Goal: Connect with others: Connect with others

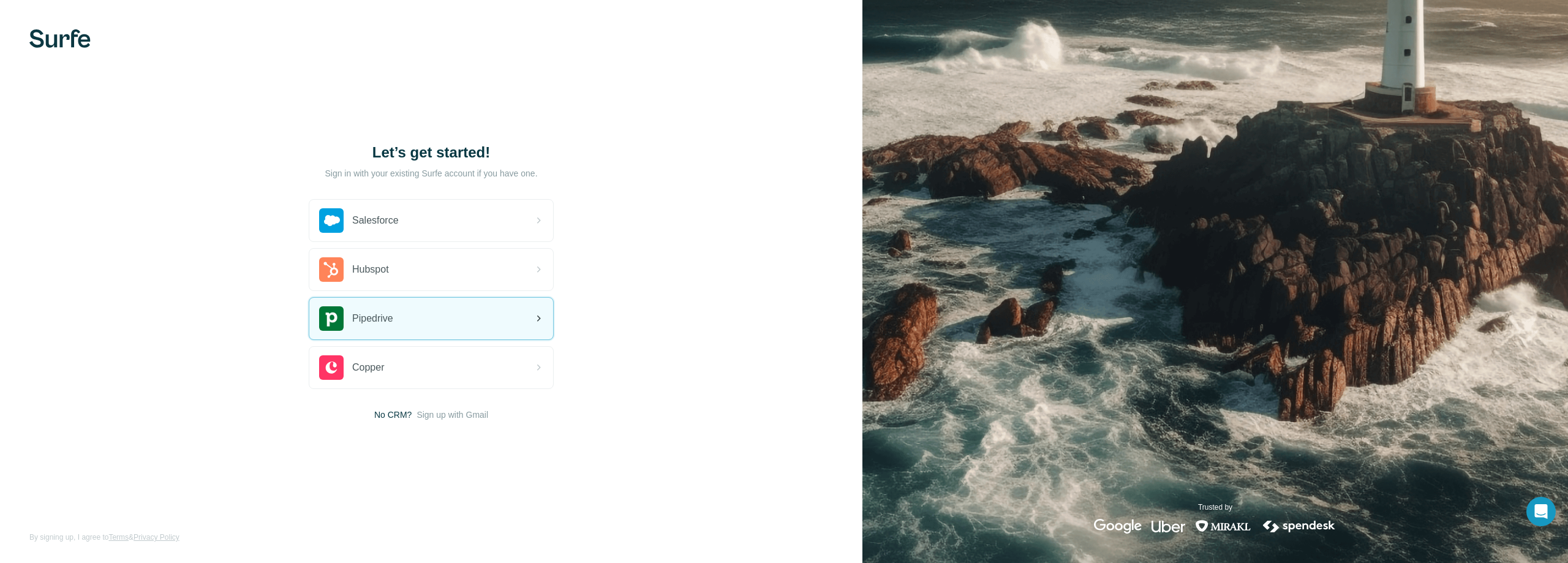
click at [375, 321] on span "Pipedrive" at bounding box center [372, 318] width 41 height 15
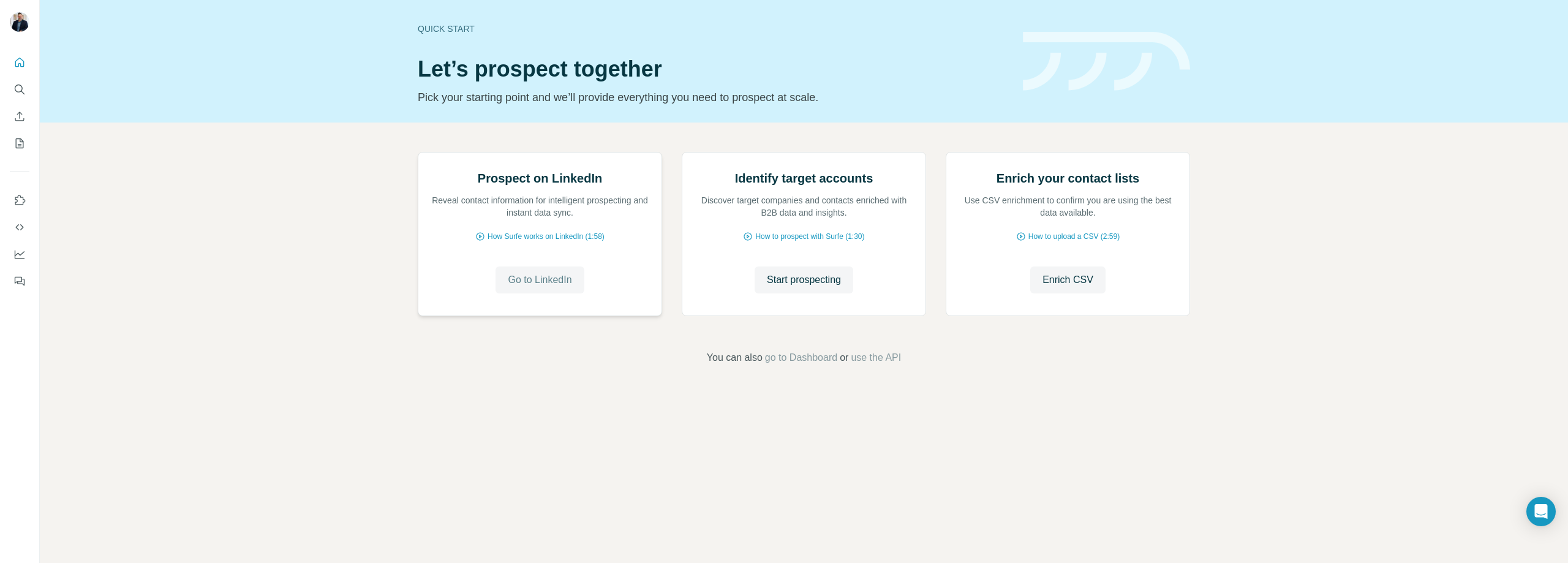
click at [545, 287] on span "Go to LinkedIn" at bounding box center [540, 280] width 64 height 15
